Goal: Transaction & Acquisition: Purchase product/service

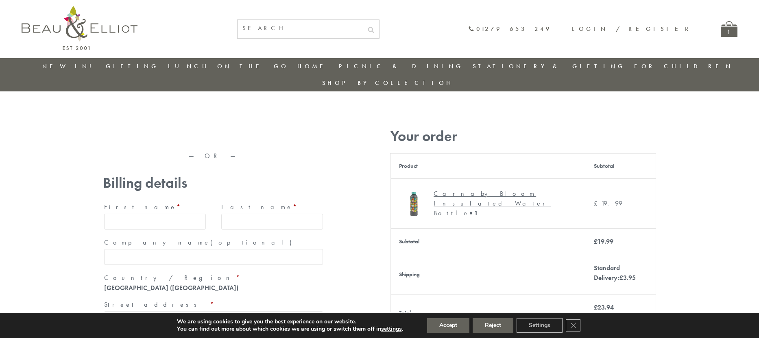
type input "maria33@yahoo.com"
type input "Maria"
type input "Williams"
type input "23, Scottsdale, Happytown"
type input "London"
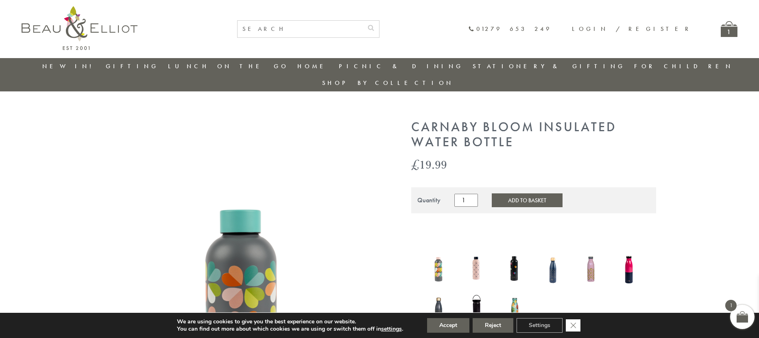
click at [574, 326] on icon "Close GDPR Cookie Banner" at bounding box center [573, 325] width 15 height 12
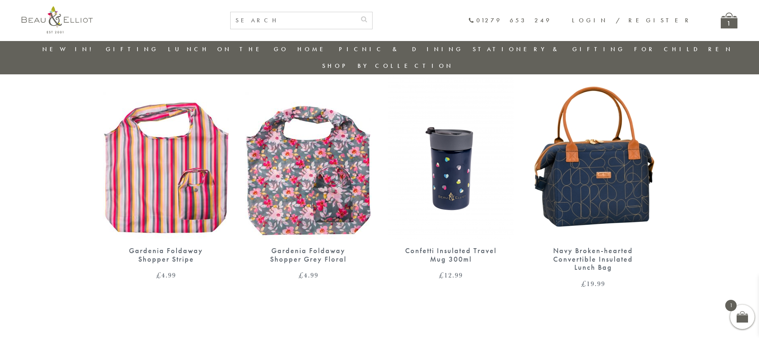
scroll to position [709, 0]
